Goal: Information Seeking & Learning: Learn about a topic

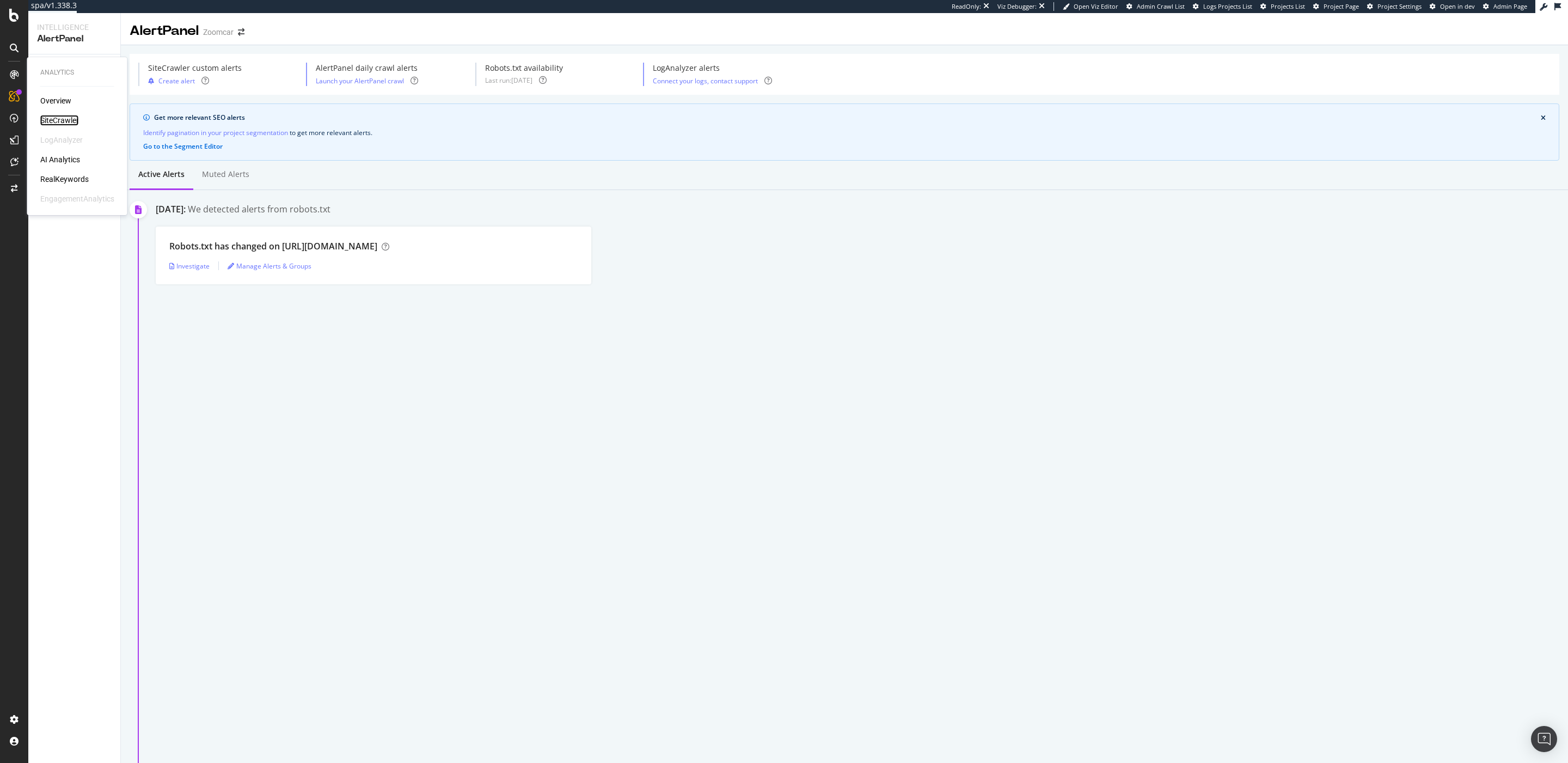
click at [58, 119] on div "SiteCrawler" at bounding box center [60, 121] width 39 height 11
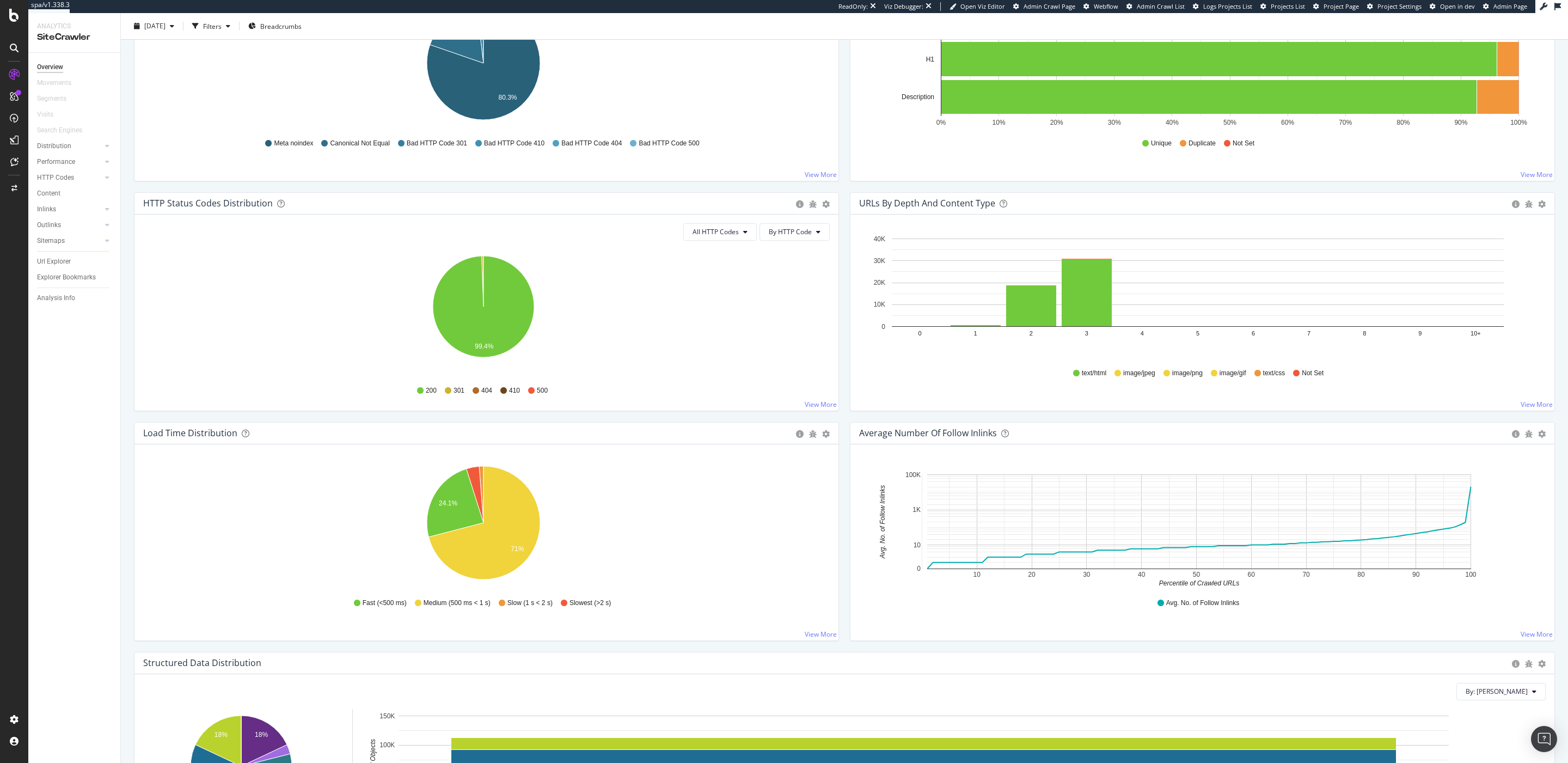
scroll to position [409, 0]
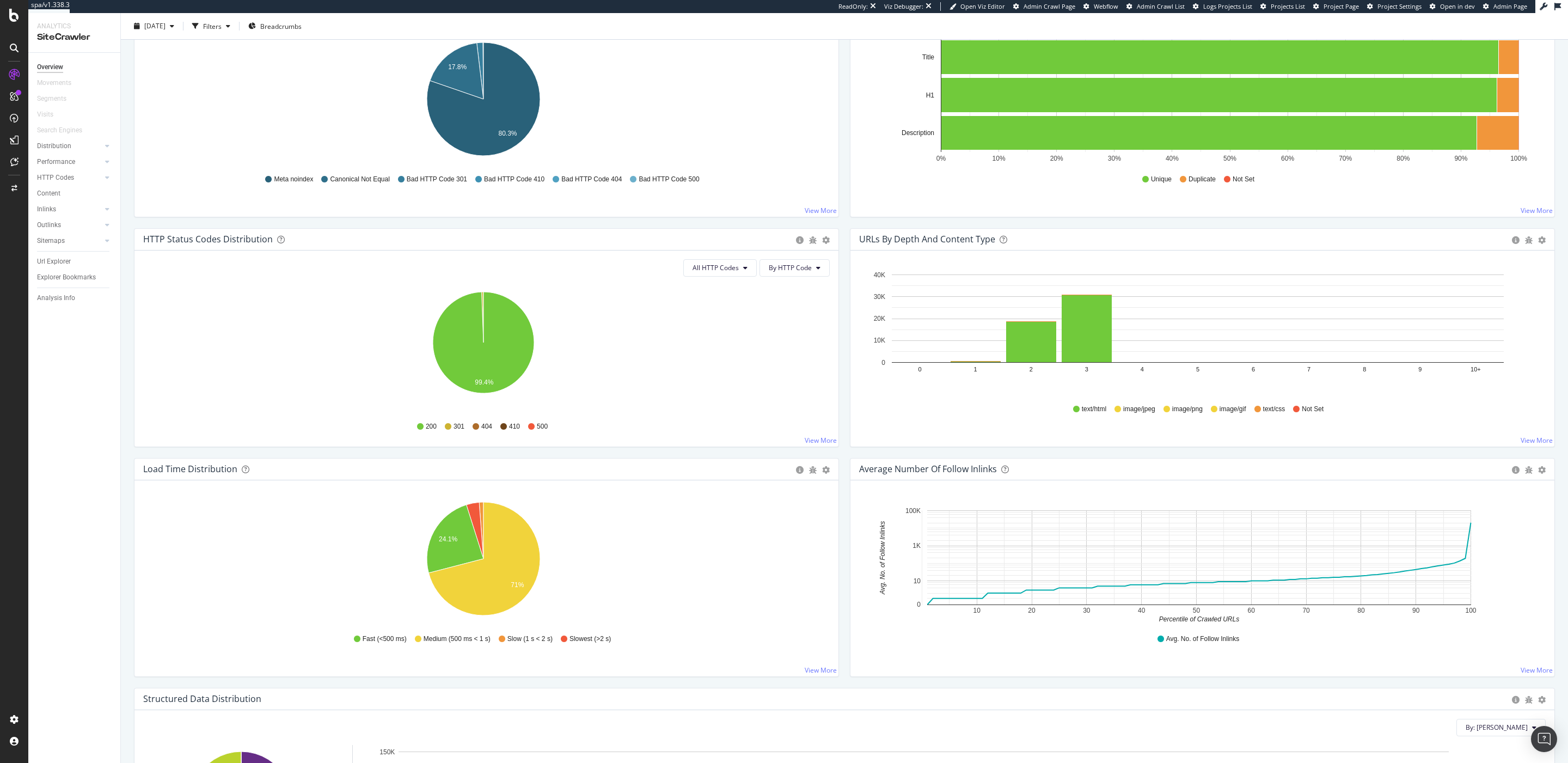
click at [57, 154] on div "Performance" at bounding box center [79, 162] width 83 height 16
click at [49, 147] on div "Distribution" at bounding box center [54, 146] width 34 height 12
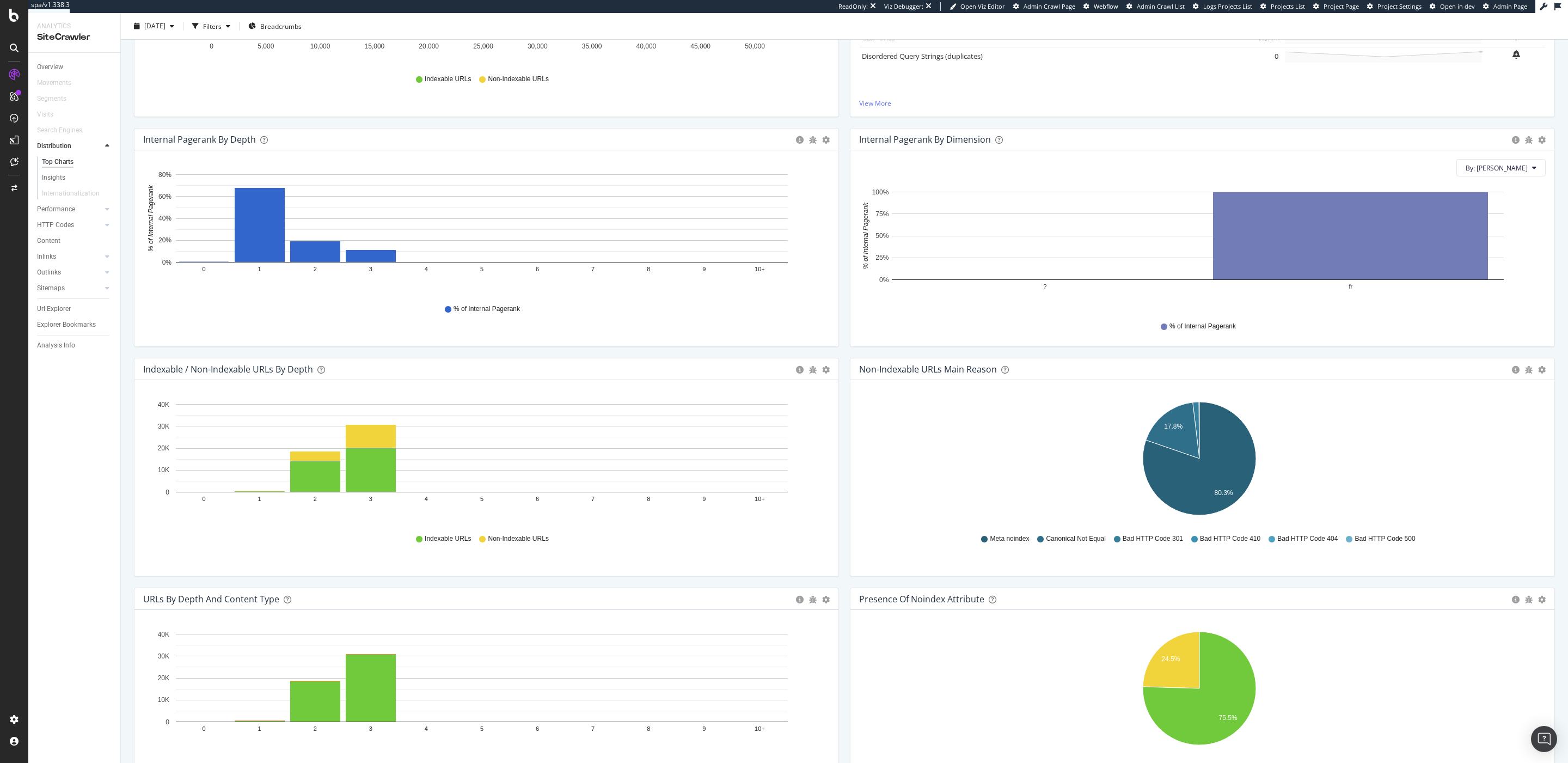
scroll to position [264, 0]
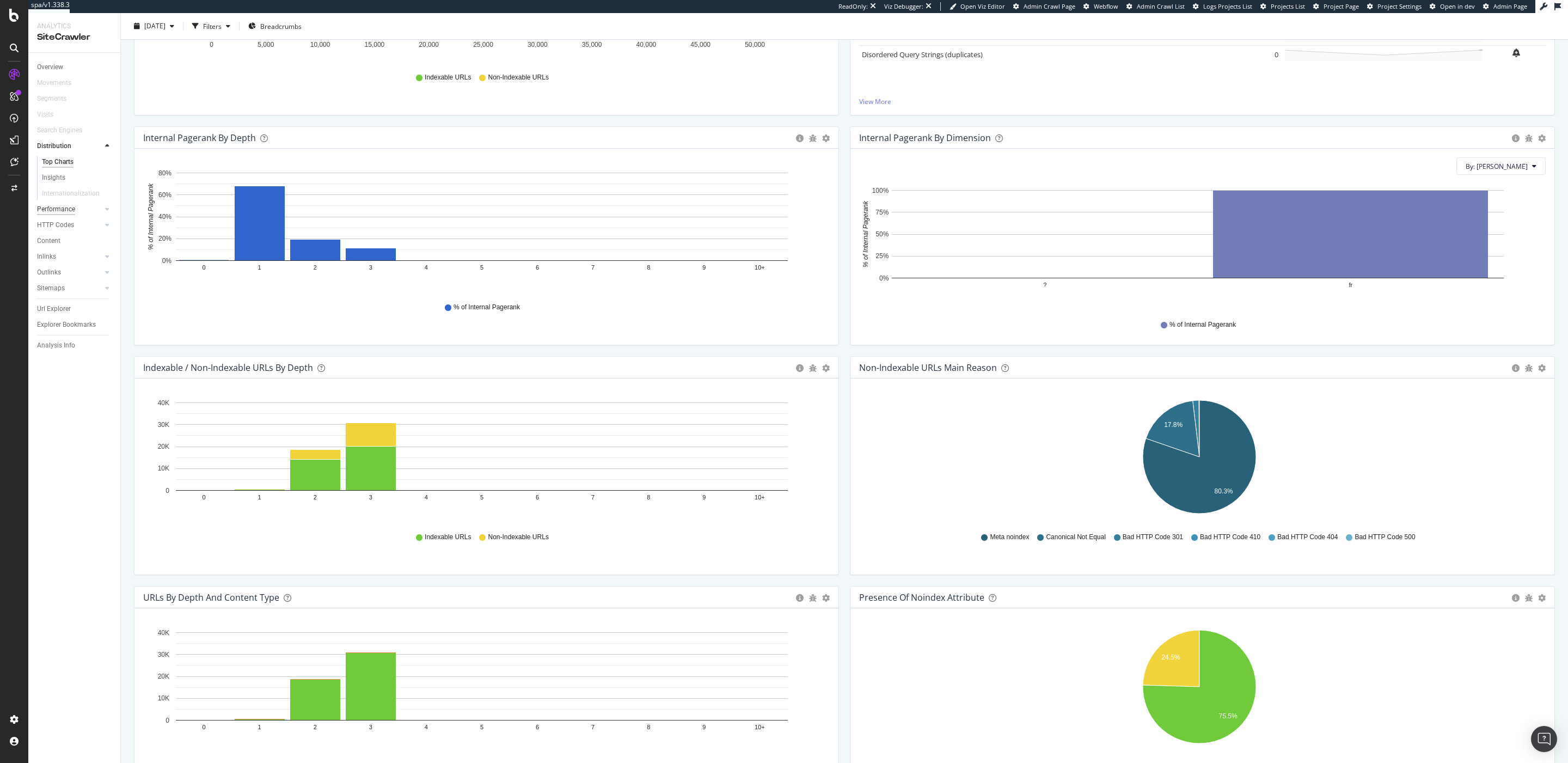
click at [65, 209] on div "Performance" at bounding box center [56, 209] width 38 height 12
